Goal: Task Accomplishment & Management: Manage account settings

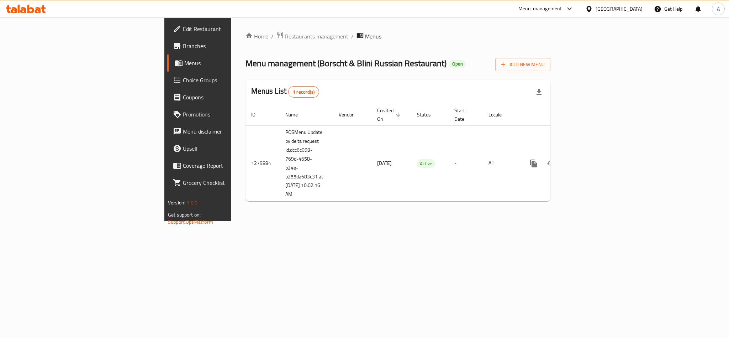
click at [30, 10] on icon at bounding box center [26, 9] width 40 height 9
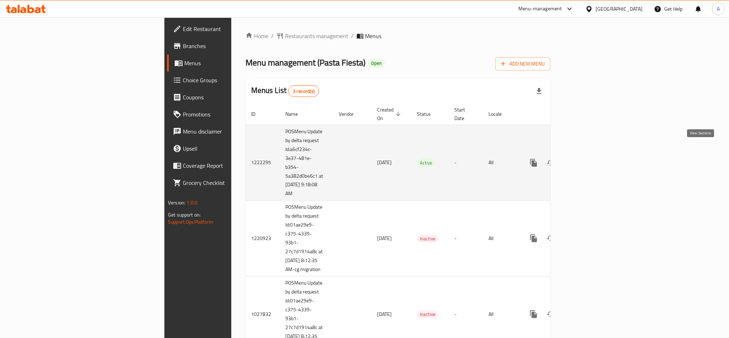
click at [590, 158] on icon "enhanced table" at bounding box center [585, 162] width 9 height 9
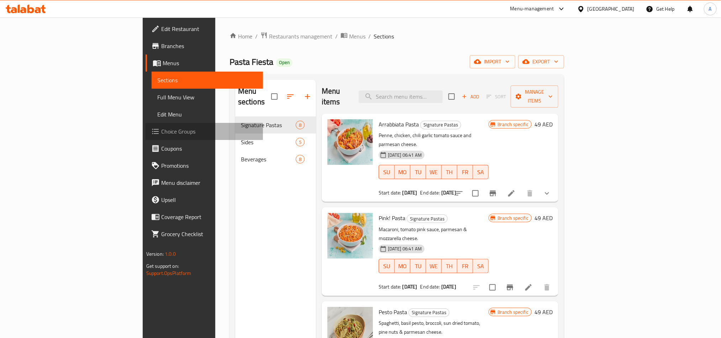
click at [161, 134] on span "Choice Groups" at bounding box center [209, 131] width 96 height 9
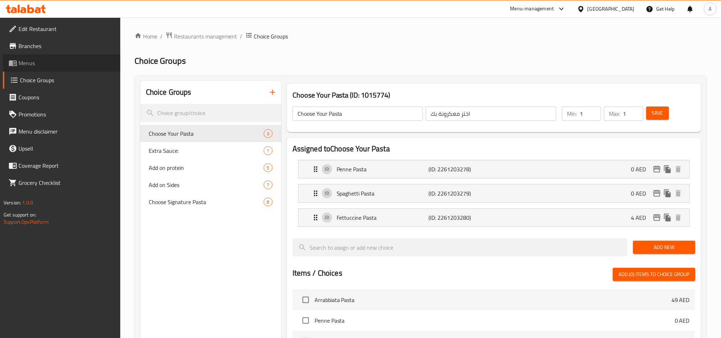
click at [37, 62] on span "Menus" at bounding box center [67, 63] width 96 height 9
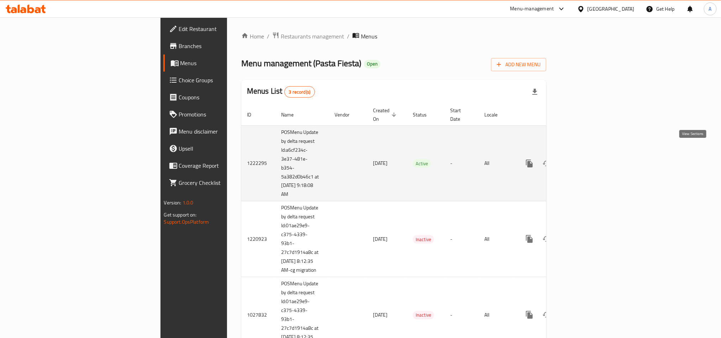
click at [584, 160] on icon "enhanced table" at bounding box center [581, 163] width 6 height 6
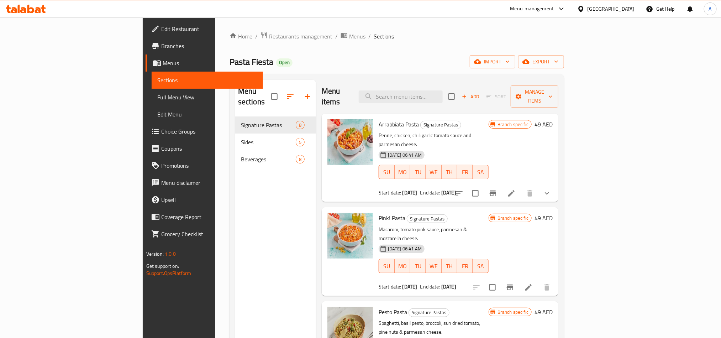
click at [163, 61] on span "Menus" at bounding box center [210, 63] width 95 height 9
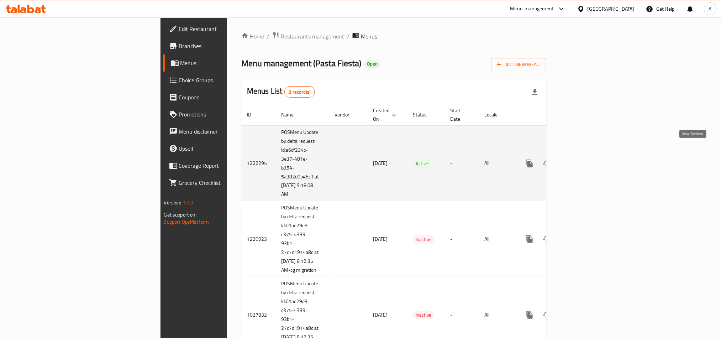
click at [585, 159] on icon "enhanced table" at bounding box center [581, 163] width 9 height 9
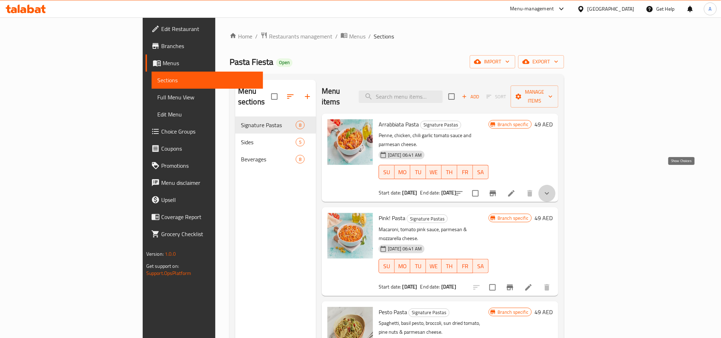
click at [551, 189] on icon "show more" at bounding box center [547, 193] width 9 height 9
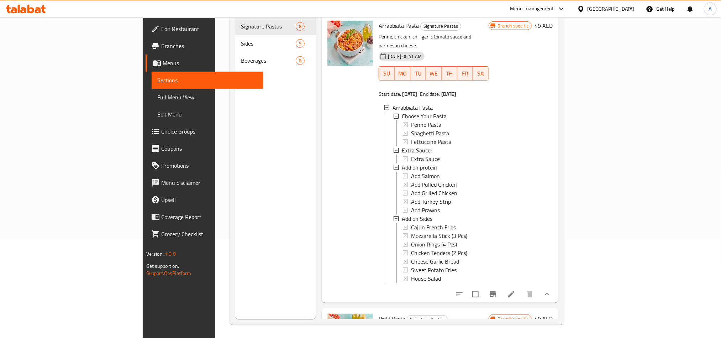
scroll to position [100, 0]
click at [516, 289] on icon at bounding box center [511, 293] width 9 height 9
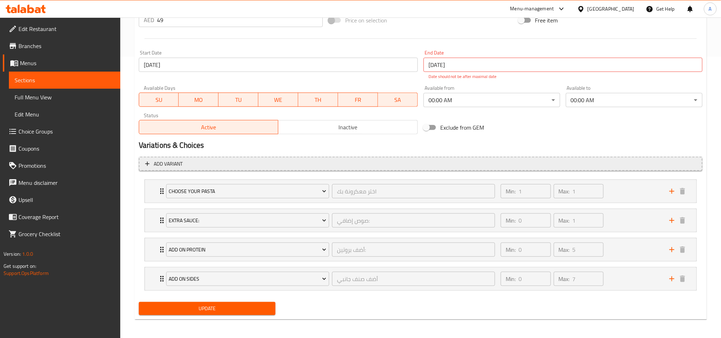
scroll to position [284, 0]
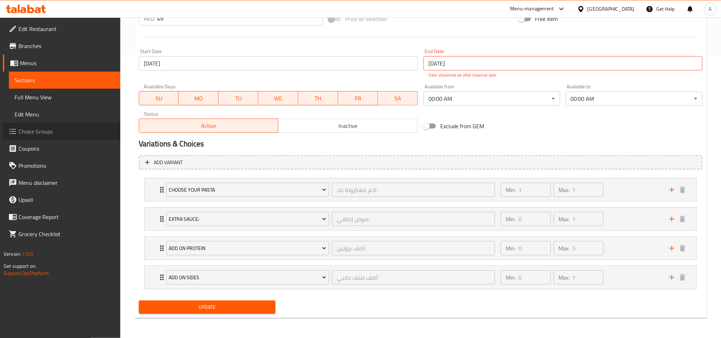
click at [44, 136] on span "Choice Groups" at bounding box center [67, 131] width 96 height 9
